Goal: Transaction & Acquisition: Purchase product/service

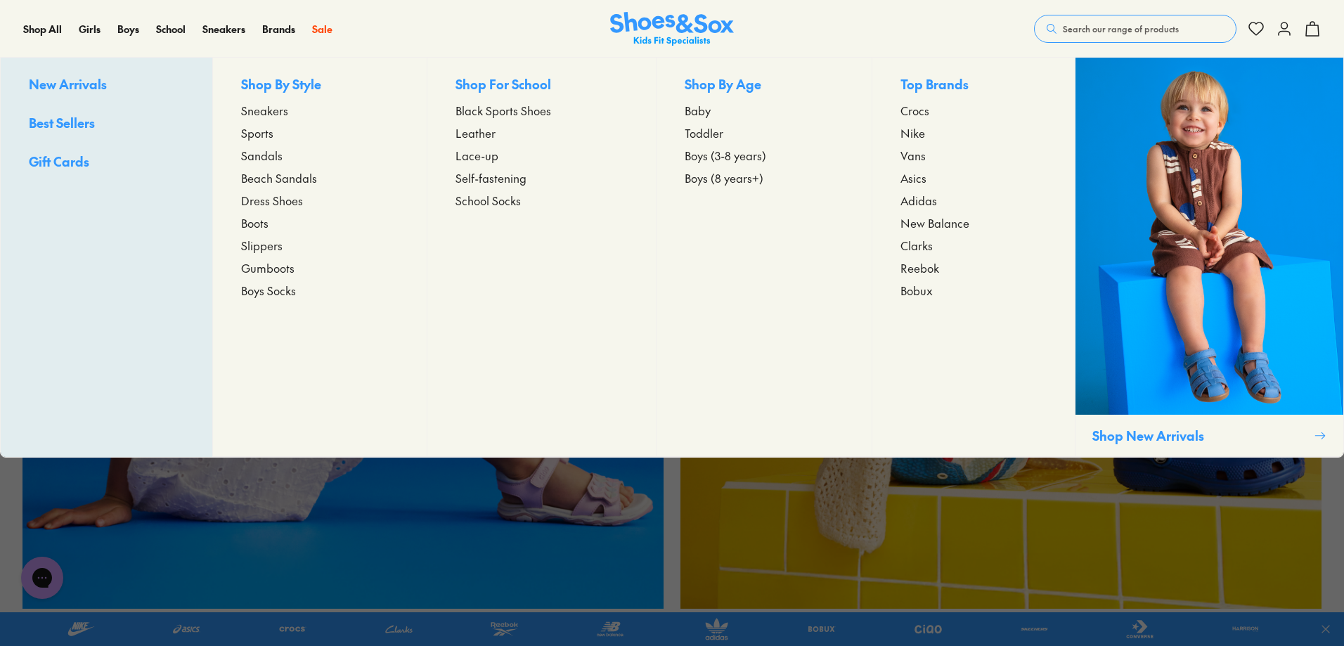
click at [265, 202] on span "Dress Shoes" at bounding box center [272, 200] width 62 height 17
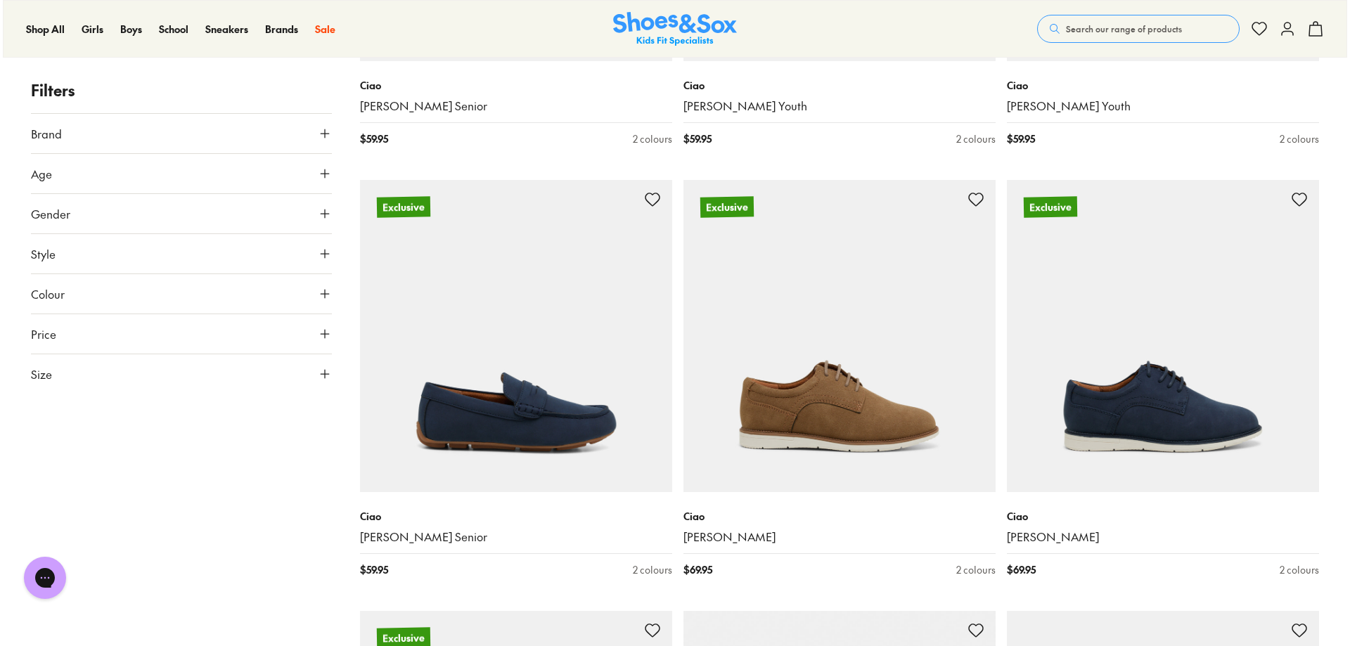
scroll to position [1832, 0]
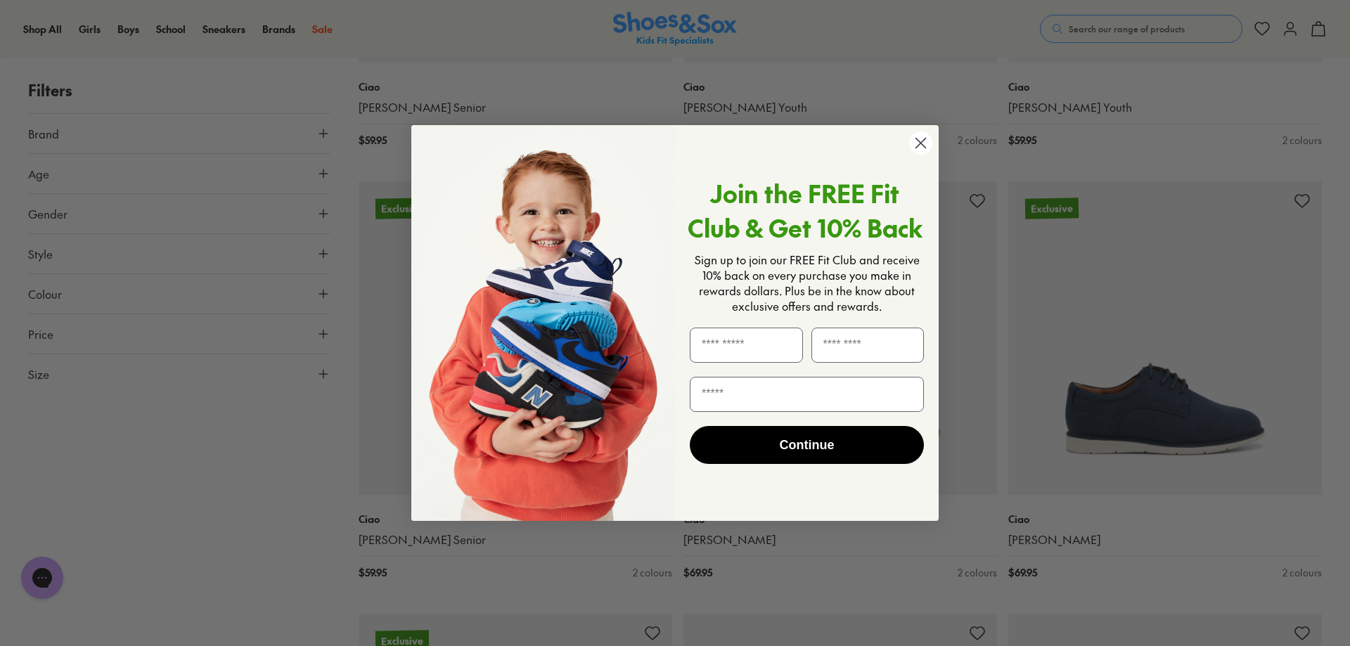
click at [922, 147] on circle "Close dialog" at bounding box center [920, 142] width 23 height 23
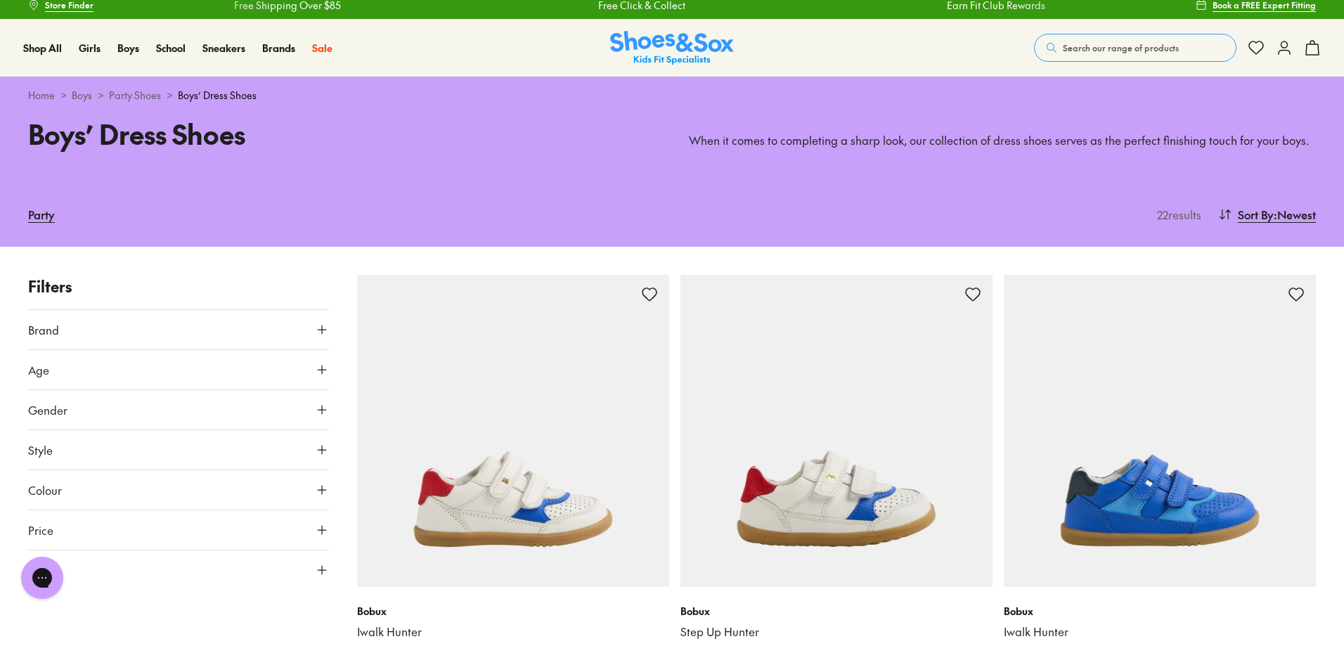
scroll to position [0, 0]
